Goal: Task Accomplishment & Management: Use online tool/utility

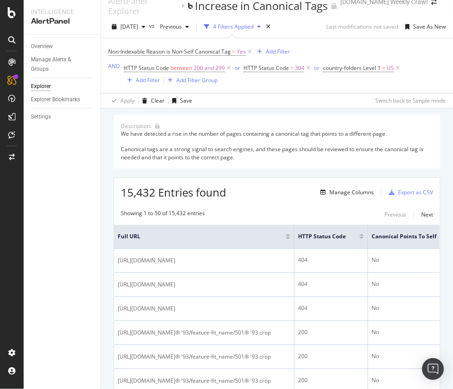
scroll to position [14, 0]
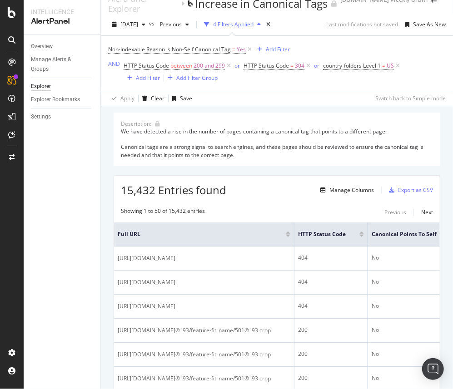
click at [240, 183] on div "15,432 Entries found Manage Columns Export as CSV" at bounding box center [277, 187] width 326 height 22
